Goal: Information Seeking & Learning: Learn about a topic

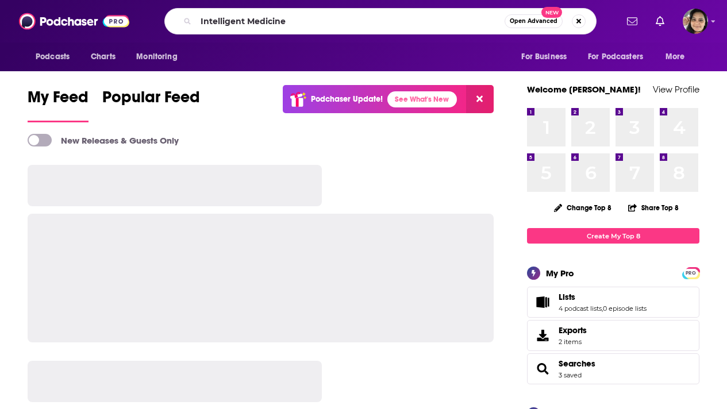
type input "Intelligent Medicine"
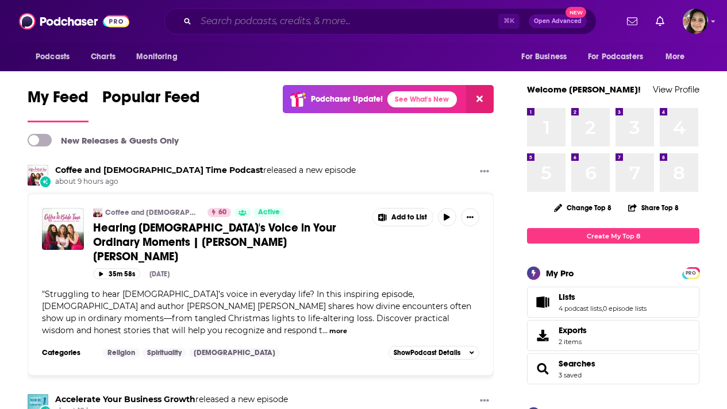
click at [260, 21] on input "Search podcasts, credits, & more..." at bounding box center [347, 21] width 302 height 18
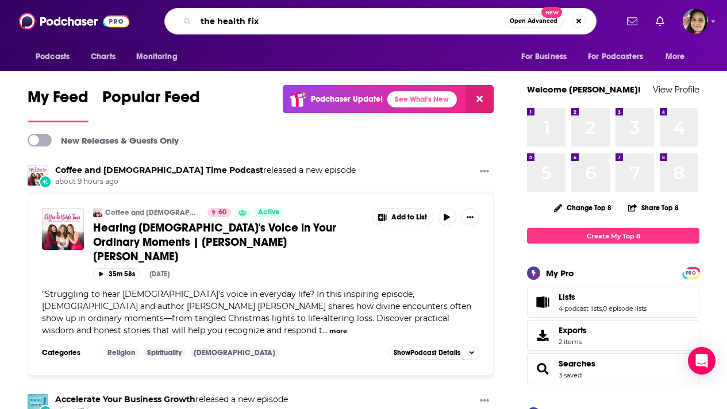
type input "the health fix"
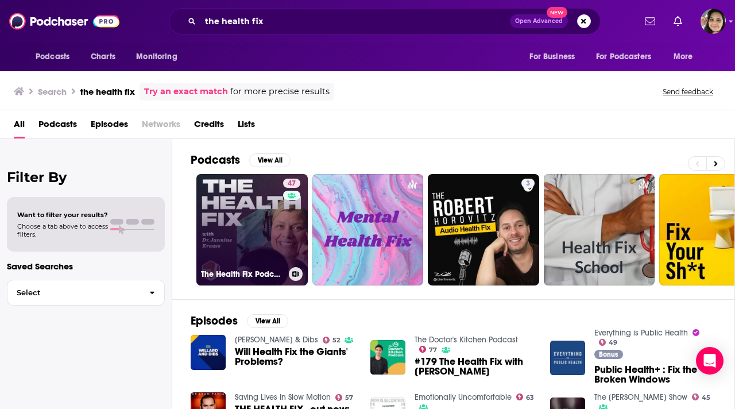
click at [245, 219] on link "47 The Health Fix Podcast" at bounding box center [251, 229] width 111 height 111
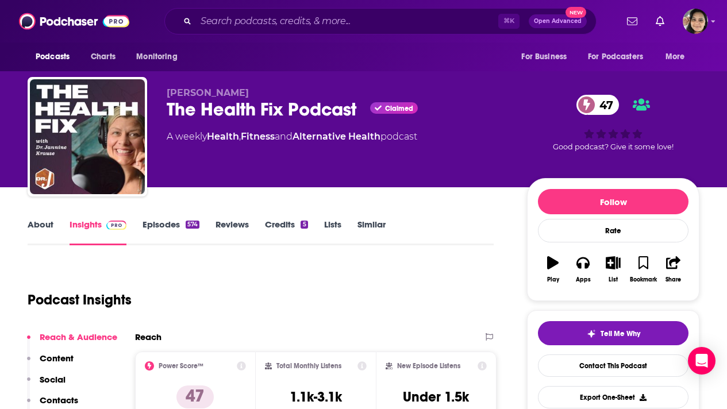
click at [41, 225] on link "About" at bounding box center [41, 232] width 26 height 26
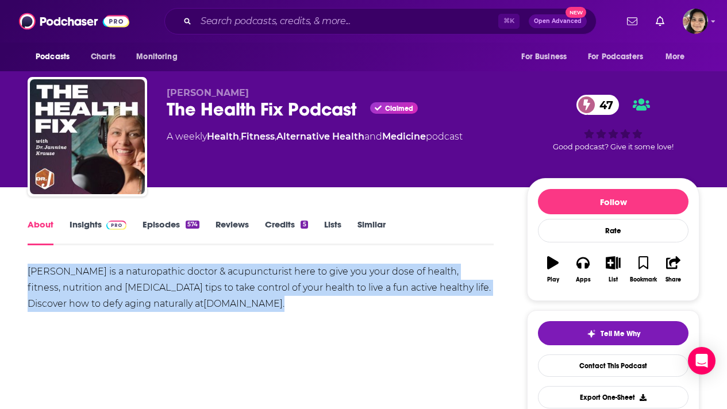
drag, startPoint x: 20, startPoint y: 271, endPoint x: 402, endPoint y: 308, distance: 383.7
copy div "[PERSON_NAME] is a naturopathic doctor & acupuncturist here to give you your do…"
